Goal: Task Accomplishment & Management: Complete application form

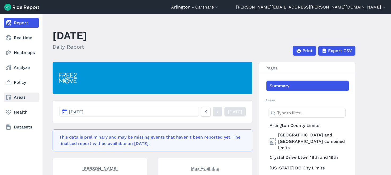
click at [18, 96] on link "Areas" at bounding box center [21, 97] width 35 height 10
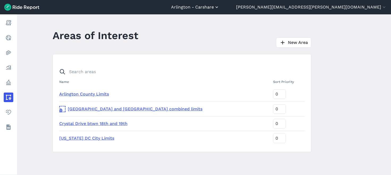
click at [219, 8] on button "Arlington - Carshare" at bounding box center [195, 7] width 48 height 6
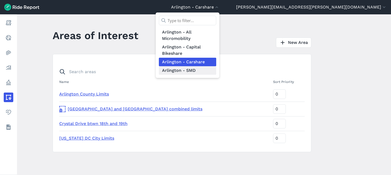
click at [216, 72] on link "Arlington - SMD" at bounding box center [187, 70] width 57 height 8
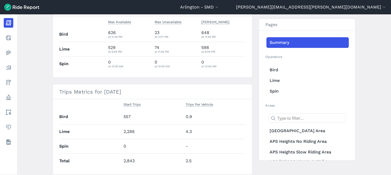
scroll to position [159, 0]
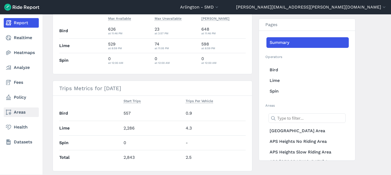
click at [19, 114] on link "Areas" at bounding box center [21, 112] width 35 height 10
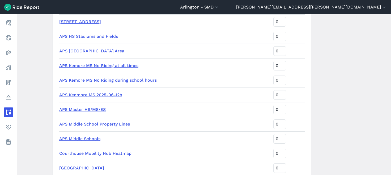
scroll to position [612, 0]
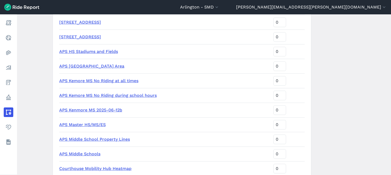
click at [86, 51] on link "APS HS Stadiums and Fields" at bounding box center [88, 51] width 59 height 5
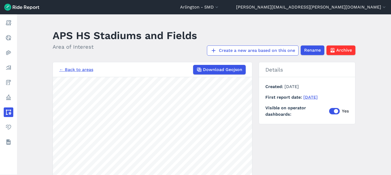
click at [163, 174] on html "[GEOGRAPHIC_DATA] - SMD [GEOGRAPHIC_DATA] - All Micromobility [GEOGRAPHIC_DATA]…" at bounding box center [195, 87] width 391 height 175
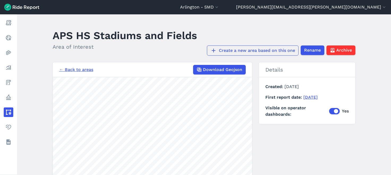
click at [258, 52] on link "Create a new area based on this one" at bounding box center [253, 50] width 92 height 10
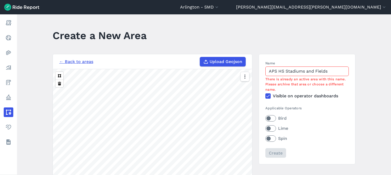
click at [68, 61] on link "← Back to areas" at bounding box center [76, 61] width 34 height 6
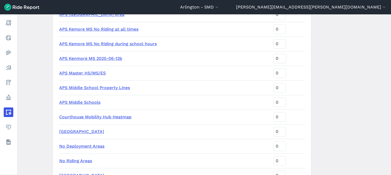
scroll to position [637, 0]
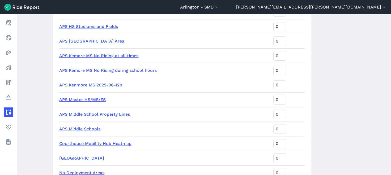
click at [84, 25] on link "APS HS Stadiums and Fields" at bounding box center [88, 26] width 59 height 5
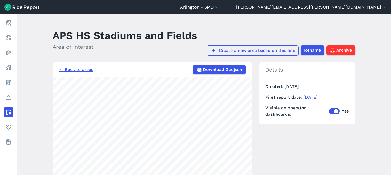
click at [226, 52] on link "Create a new area based on this one" at bounding box center [253, 50] width 92 height 10
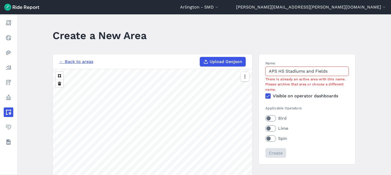
click at [330, 72] on input "APS HS Stadiums and Fields" at bounding box center [306, 71] width 83 height 10
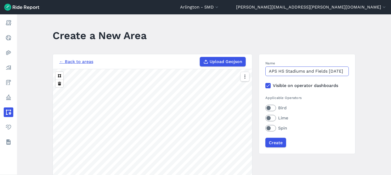
scroll to position [0, 8]
type input "APS HS Stadiums and Fields [DATE]"
drag, startPoint x: 271, startPoint y: 107, endPoint x: 271, endPoint y: 110, distance: 3.2
click at [271, 108] on label "Bird" at bounding box center [306, 108] width 83 height 6
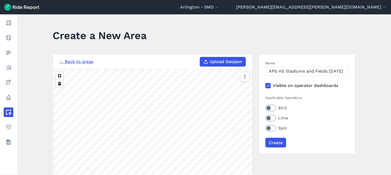
click at [265, 108] on input "Bird" at bounding box center [265, 106] width 0 height 3
click at [272, 118] on label "Lime" at bounding box center [306, 118] width 83 height 6
click at [265, 118] on input "Lime" at bounding box center [265, 116] width 0 height 3
click at [272, 128] on label "Spin" at bounding box center [306, 128] width 83 height 6
click at [265, 128] on input "Spin" at bounding box center [265, 126] width 0 height 3
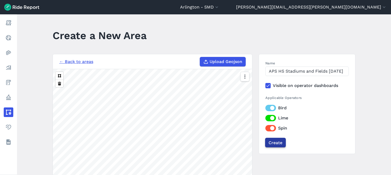
click at [275, 143] on input "Create" at bounding box center [275, 143] width 21 height 10
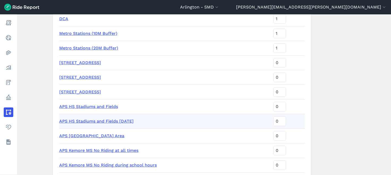
scroll to position [599, 0]
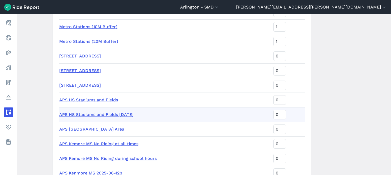
click at [95, 115] on link "APS HS Stadiums and Fields [DATE]" at bounding box center [96, 114] width 74 height 5
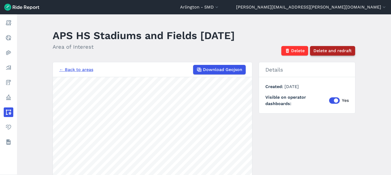
click at [341, 48] on span "Delete and redraft" at bounding box center [332, 51] width 38 height 6
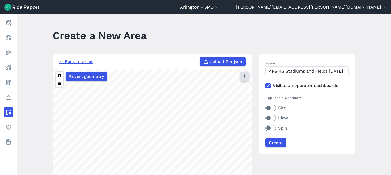
click at [243, 77] on icon "button" at bounding box center [244, 76] width 5 height 5
click at [214, 99] on label "Satellite" at bounding box center [217, 98] width 29 height 11
click at [203, 79] on input "Satellite" at bounding box center [203, 76] width 0 height 3
click at [273, 109] on label "Bird" at bounding box center [306, 108] width 83 height 6
click at [265, 108] on input "Bird" at bounding box center [265, 106] width 0 height 3
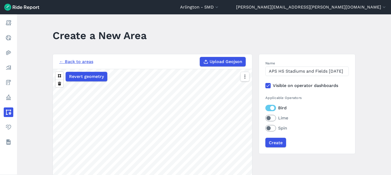
click at [267, 119] on label "Lime" at bounding box center [306, 118] width 83 height 6
click at [265, 118] on input "Lime" at bounding box center [265, 116] width 0 height 3
click at [267, 128] on label "Spin" at bounding box center [306, 128] width 83 height 6
click at [265, 128] on input "Spin" at bounding box center [265, 126] width 0 height 3
click at [275, 144] on input "Create" at bounding box center [275, 143] width 21 height 10
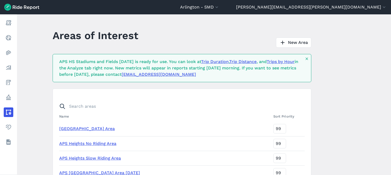
scroll to position [545, 0]
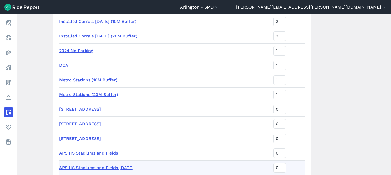
click at [111, 155] on link "APS HS Stadiums and Fields" at bounding box center [88, 152] width 59 height 5
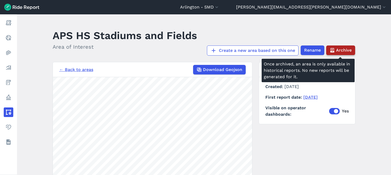
click at [349, 50] on span "Archive" at bounding box center [344, 50] width 16 height 6
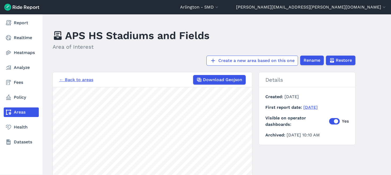
click at [20, 113] on link "Areas" at bounding box center [21, 112] width 35 height 10
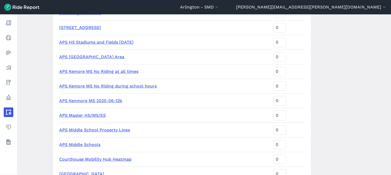
scroll to position [612, 0]
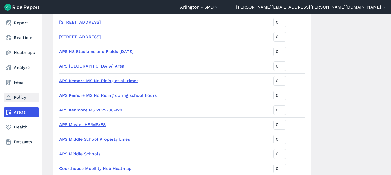
click at [16, 96] on link "Policy" at bounding box center [21, 97] width 35 height 10
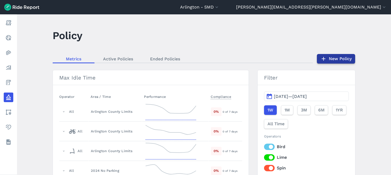
click at [332, 55] on link "New Policy" at bounding box center [336, 59] width 38 height 10
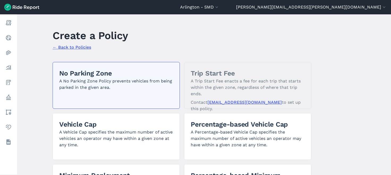
click at [123, 85] on p "A No Parking Zone Policy prevents vehicles from being parked in the given area." at bounding box center [116, 84] width 114 height 13
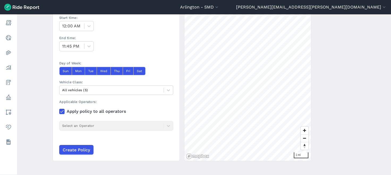
scroll to position [173, 0]
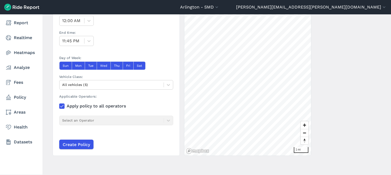
click at [12, 164] on div "Report Realtime Heatmaps Analyze Fees Policy Areas Health Datasets" at bounding box center [21, 94] width 42 height 160
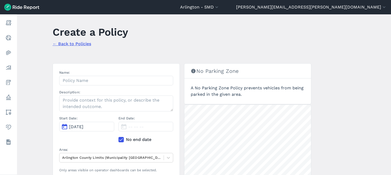
scroll to position [0, 0]
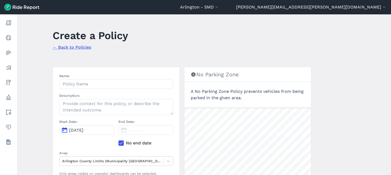
click at [78, 45] on link "← Back to Policies" at bounding box center [72, 47] width 39 height 5
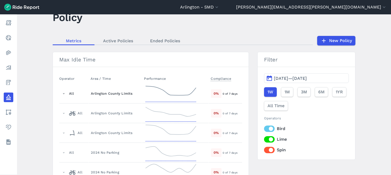
scroll to position [27, 0]
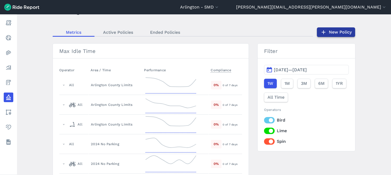
click at [335, 33] on link "New Policy" at bounding box center [336, 32] width 38 height 10
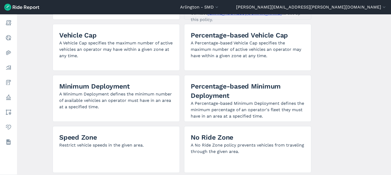
scroll to position [106, 0]
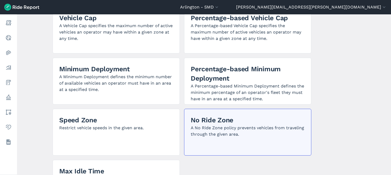
click at [215, 129] on p "A No Ride Zone policy prevents vehicles from traveling through the given area." at bounding box center [248, 131] width 114 height 13
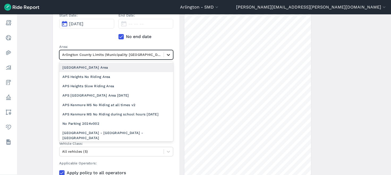
click at [166, 54] on icon at bounding box center [168, 54] width 5 height 5
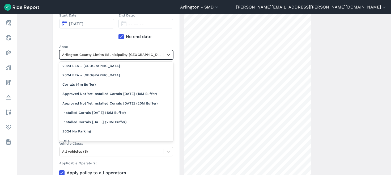
scroll to position [186, 0]
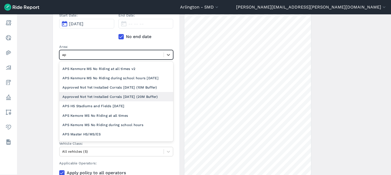
type input "aps"
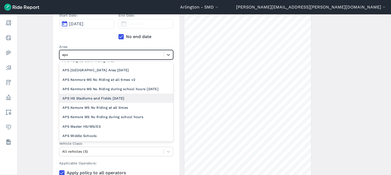
click at [108, 97] on div "APS HS Stadiums and Fields [DATE]" at bounding box center [116, 97] width 114 height 9
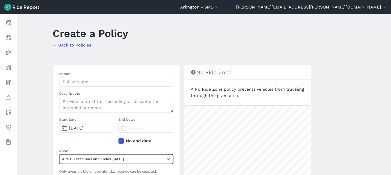
scroll to position [0, 0]
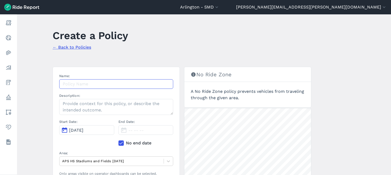
click at [119, 84] on input "Name:" at bounding box center [116, 84] width 114 height 10
click at [126, 86] on input "APS stadiums sports fields" at bounding box center [116, 84] width 114 height 10
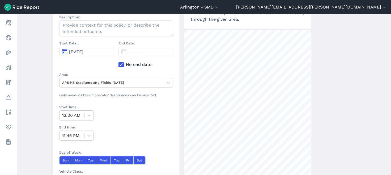
scroll to position [80, 0]
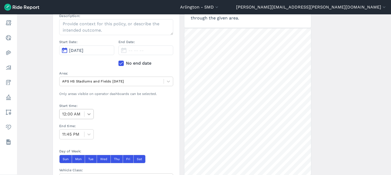
type input "APS stadiums sports fields - No Riding - extended school hours"
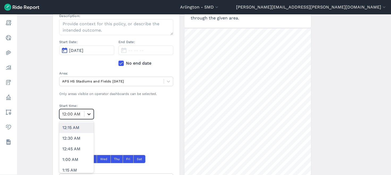
scroll to position [0, 0]
click at [86, 112] on icon at bounding box center [88, 113] width 5 height 5
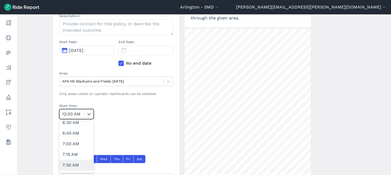
click at [75, 164] on div "7:30 AM" at bounding box center [76, 165] width 35 height 11
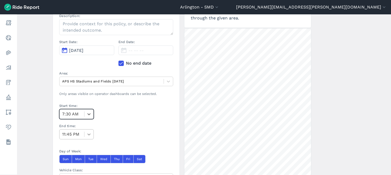
click at [86, 135] on icon at bounding box center [88, 133] width 5 height 5
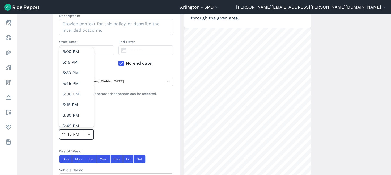
scroll to position [705, 0]
click at [80, 52] on div "4:30 PM" at bounding box center [76, 49] width 35 height 11
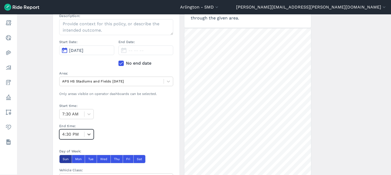
click at [65, 158] on button "Sun" at bounding box center [65, 159] width 12 height 8
click at [140, 160] on button "Sat" at bounding box center [139, 159] width 12 height 8
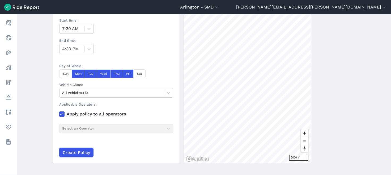
scroll to position [173, 0]
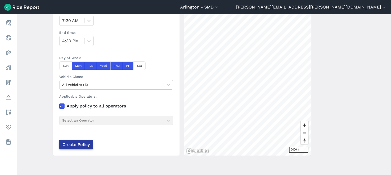
click at [75, 145] on input "Create Policy" at bounding box center [76, 144] width 34 height 10
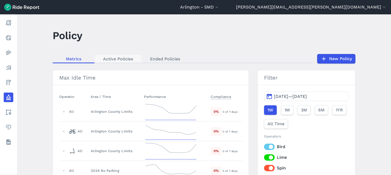
click at [110, 59] on link "Active Policies" at bounding box center [118, 59] width 47 height 8
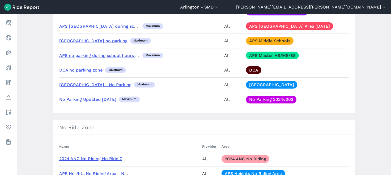
scroll to position [1540, 0]
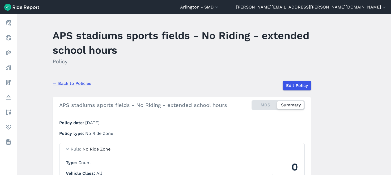
click at [261, 100] on div "APS stadiums sports fields - No Riding - extended school hours MDS Summary" at bounding box center [180, 105] width 245 height 18
click at [261, 102] on div "MDS Summary" at bounding box center [277, 105] width 53 height 10
click at [251, 102] on input "MDS Summary" at bounding box center [251, 101] width 0 height 3
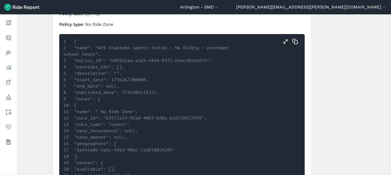
scroll to position [137, 0]
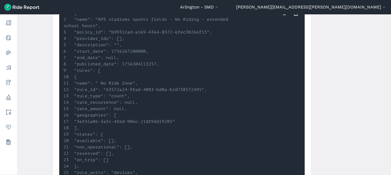
click at [386, 82] on main "APS stadiums sports fields - No Riding - extended school hours Policy ← Back to…" at bounding box center [204, 94] width 374 height 160
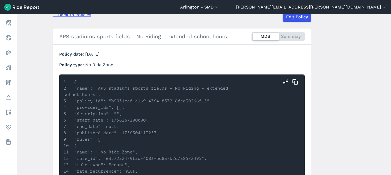
scroll to position [0, 0]
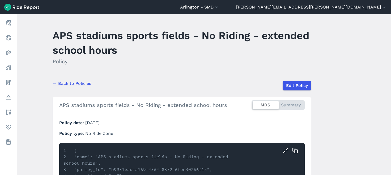
click at [68, 83] on link "← Back to Policies" at bounding box center [72, 83] width 39 height 6
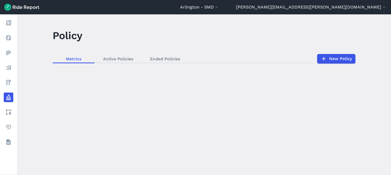
click at [343, 58] on div "loading" at bounding box center [204, 94] width 374 height 160
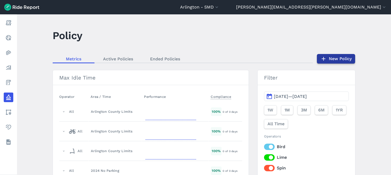
click at [342, 59] on link "New Policy" at bounding box center [336, 59] width 38 height 10
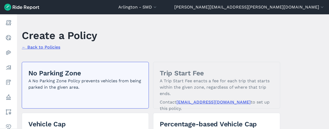
click at [87, 76] on h2 "No Parking Zone" at bounding box center [85, 73] width 114 height 9
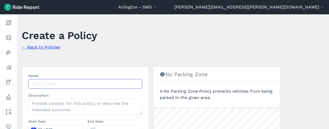
click at [86, 83] on input "Name:" at bounding box center [85, 84] width 114 height 10
type input "a"
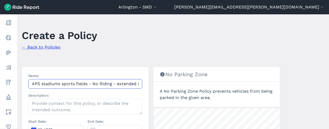
click at [101, 83] on input "APS stadiums sports fields - No Riding - extended school hours" at bounding box center [85, 84] width 114 height 10
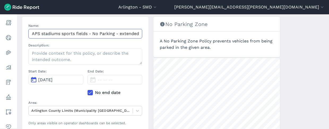
scroll to position [53, 0]
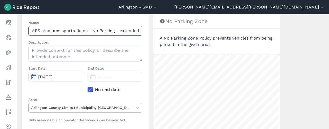
type input "APS stadiums sports fields - No Parking - extended school hours"
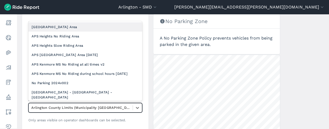
click at [85, 110] on div at bounding box center [80, 108] width 99 height 6
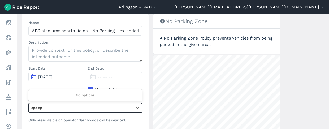
type input "aps spo"
click at [91, 108] on div at bounding box center [80, 108] width 99 height 6
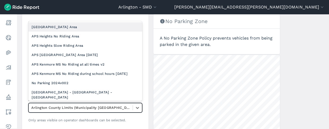
click at [91, 108] on div at bounding box center [80, 108] width 99 height 6
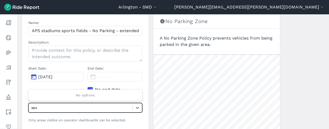
type input "aps"
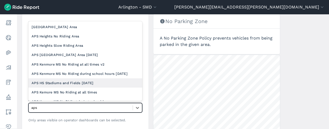
click at [83, 84] on div "APS HS Stadiums and Fields [DATE]" at bounding box center [85, 82] width 114 height 9
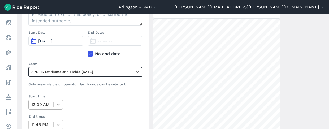
scroll to position [80, 0]
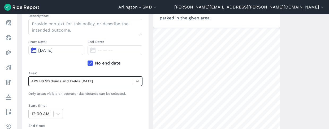
click at [72, 52] on button "[DATE]" at bounding box center [55, 50] width 55 height 10
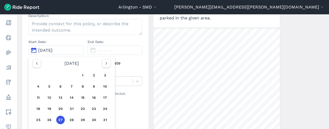
scroll to position [106, 0]
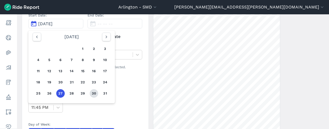
click at [93, 93] on button "30" at bounding box center [94, 93] width 8 height 8
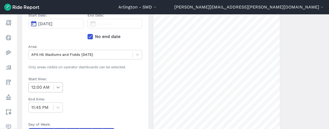
click at [59, 88] on icon at bounding box center [57, 87] width 5 height 5
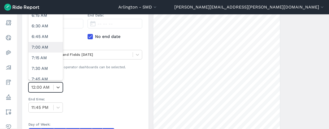
scroll to position [266, 0]
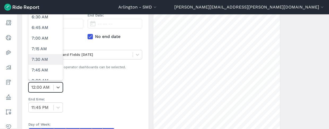
click at [47, 62] on div "7:30 AM" at bounding box center [45, 59] width 35 height 11
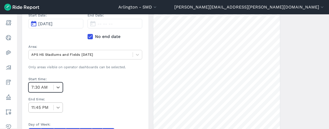
click at [56, 108] on icon at bounding box center [57, 107] width 5 height 5
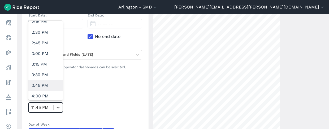
scroll to position [637, 0]
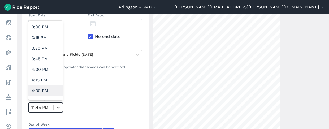
click at [48, 93] on div "4:30 PM" at bounding box center [45, 91] width 35 height 11
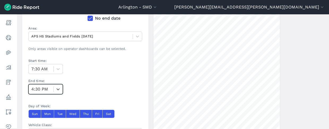
scroll to position [159, 0]
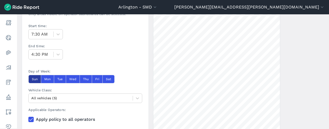
click at [37, 81] on button "Sun" at bounding box center [34, 79] width 12 height 8
click at [110, 81] on button "Sat" at bounding box center [108, 79] width 12 height 8
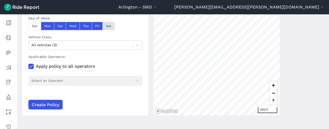
scroll to position [219, 0]
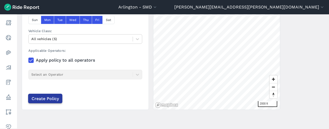
click at [47, 98] on input "Create Policy" at bounding box center [45, 99] width 34 height 10
